Goal: Task Accomplishment & Management: Use online tool/utility

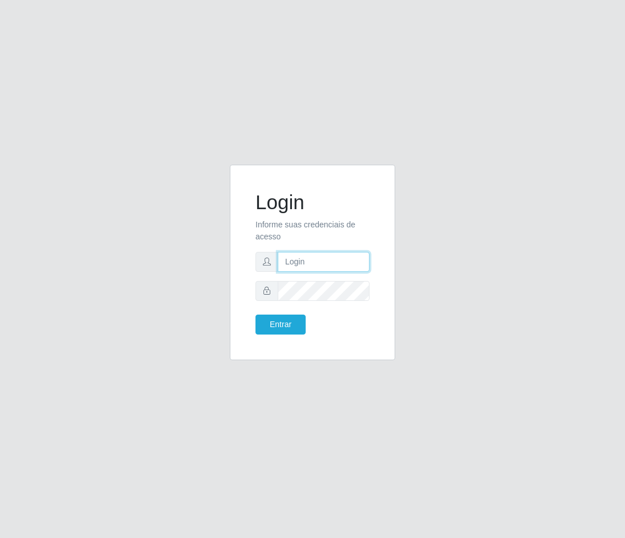
drag, startPoint x: 314, startPoint y: 270, endPoint x: 321, endPoint y: 262, distance: 10.1
click at [319, 265] on input "text" at bounding box center [324, 262] width 92 height 20
type input "27988459286"
click at [259, 335] on div "Login Informe suas credenciais de acesso 27988459286 Entrar" at bounding box center [312, 262] width 137 height 167
click at [282, 323] on button "Entrar" at bounding box center [280, 325] width 50 height 20
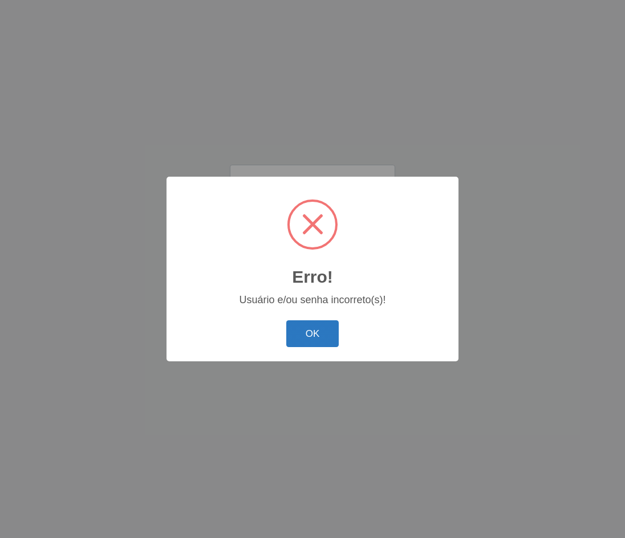
click at [311, 339] on button "OK" at bounding box center [312, 333] width 53 height 27
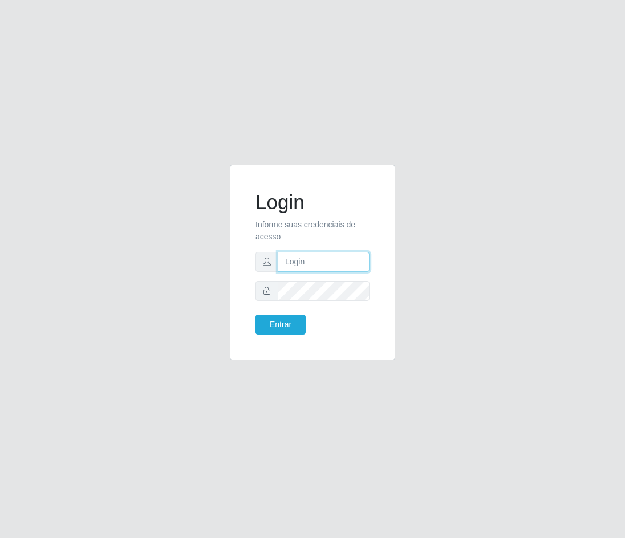
click at [304, 265] on input "text" at bounding box center [324, 262] width 92 height 20
click at [288, 265] on input "27988459286" at bounding box center [324, 262] width 92 height 20
type input "027988459286"
click at [255, 315] on button "Entrar" at bounding box center [280, 325] width 50 height 20
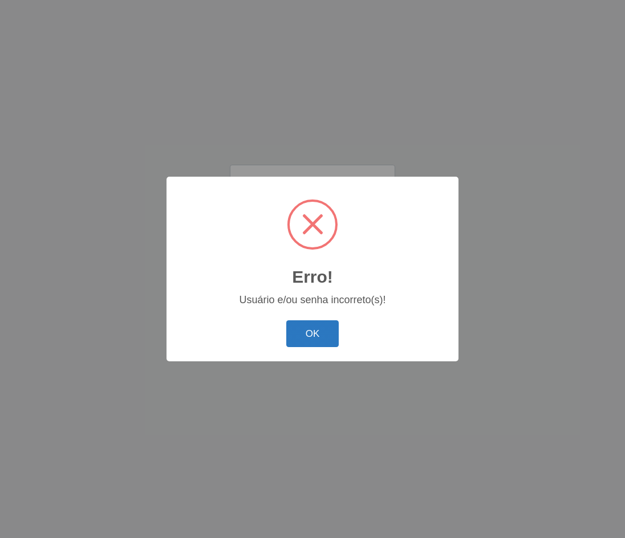
click at [298, 329] on button "OK" at bounding box center [312, 333] width 53 height 27
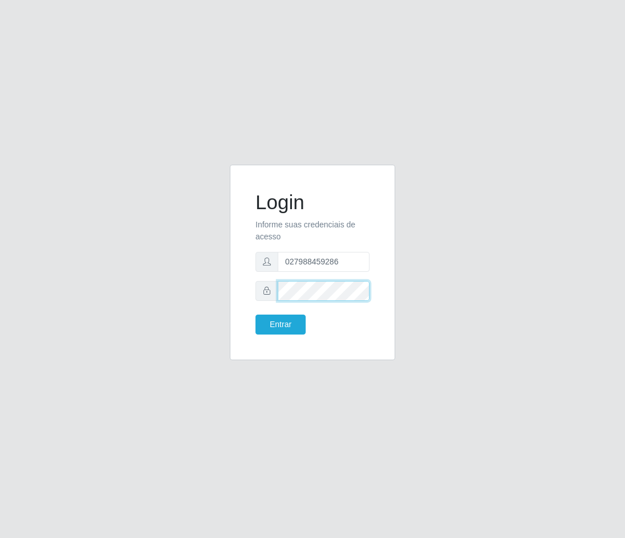
click at [207, 298] on div "Login Informe suas credenciais de acesso 027988459286 Entrar" at bounding box center [312, 269] width 547 height 209
click at [255, 315] on button "Entrar" at bounding box center [280, 325] width 50 height 20
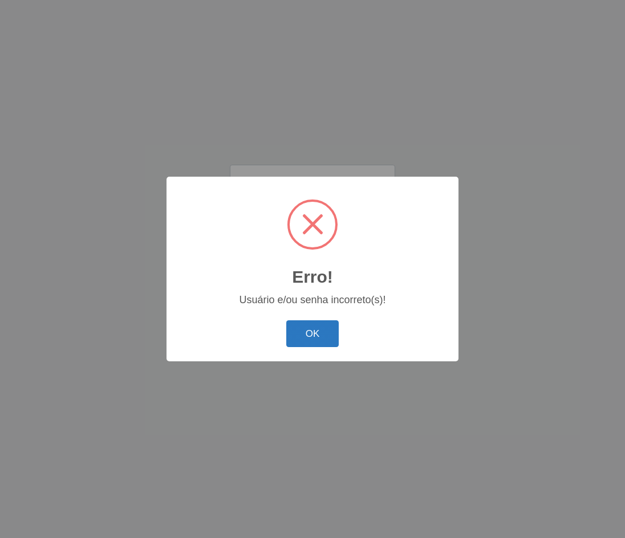
click at [327, 328] on button "OK" at bounding box center [312, 333] width 53 height 27
